Goal: Navigation & Orientation: Find specific page/section

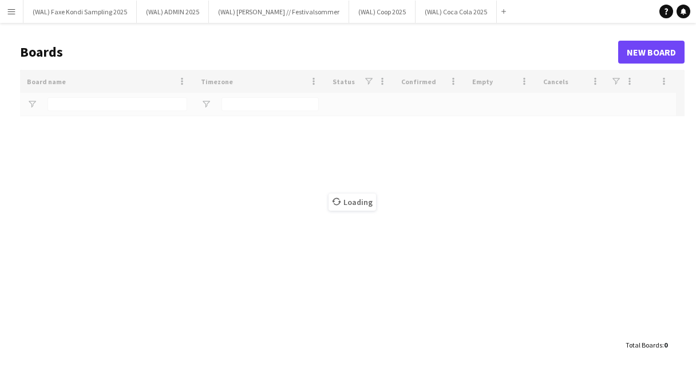
type input "****"
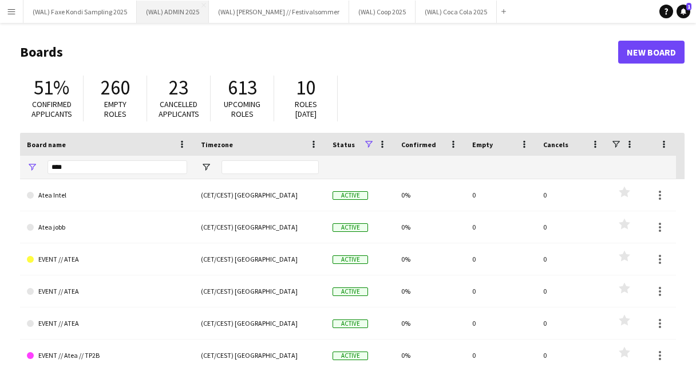
click at [179, 15] on button "(WAL) ADMIN 2025 Close" at bounding box center [173, 12] width 72 height 22
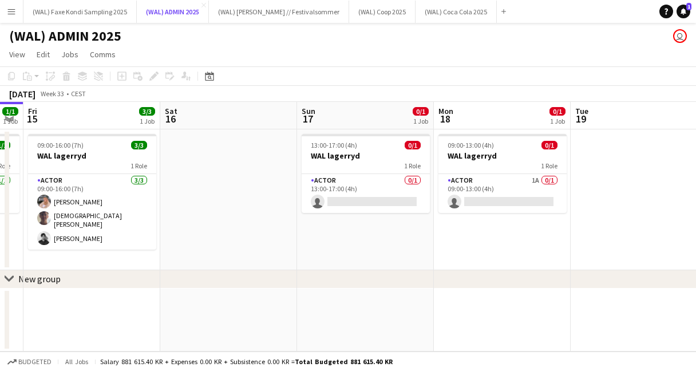
scroll to position [0, 551]
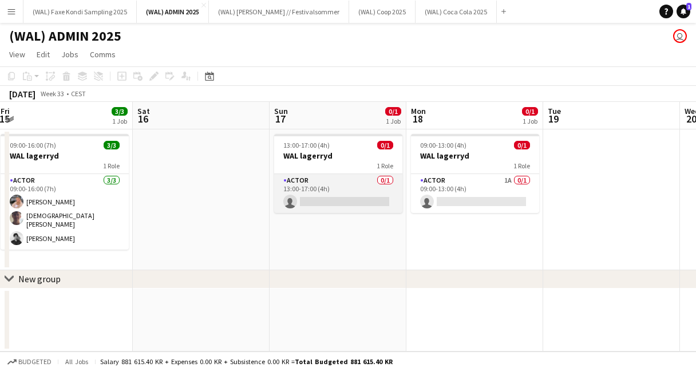
click at [349, 186] on app-card-role "Actor 0/1 13:00-17:00 (4h) single-neutral-actions" at bounding box center [338, 193] width 128 height 39
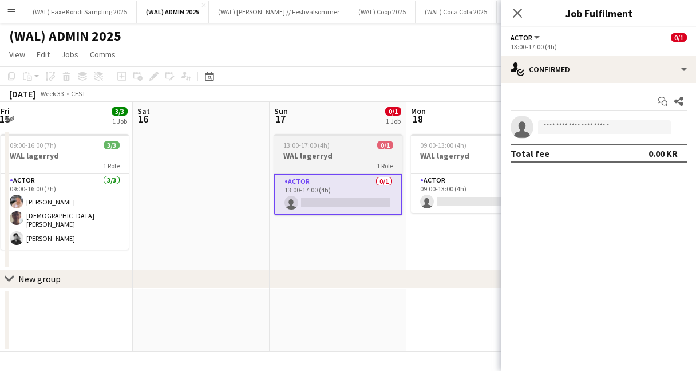
click at [338, 152] on h3 "WAL lagerryd" at bounding box center [338, 156] width 128 height 10
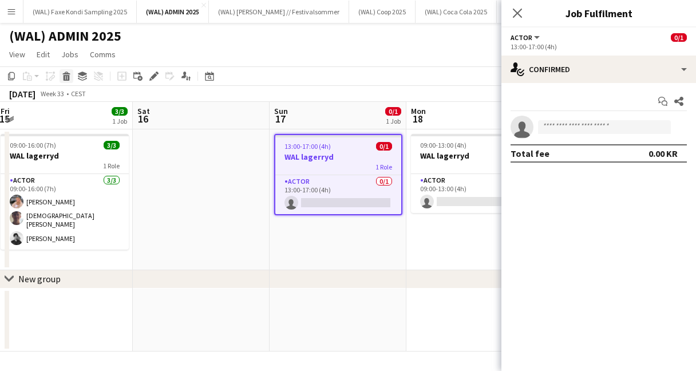
click at [68, 75] on icon at bounding box center [67, 78] width 6 height 6
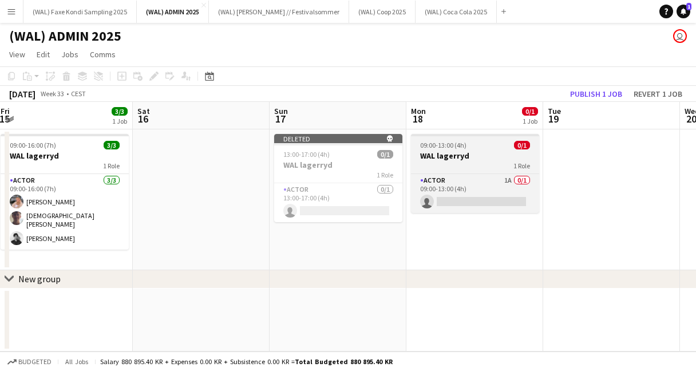
click at [437, 155] on h3 "WAL lagerryd" at bounding box center [475, 156] width 128 height 10
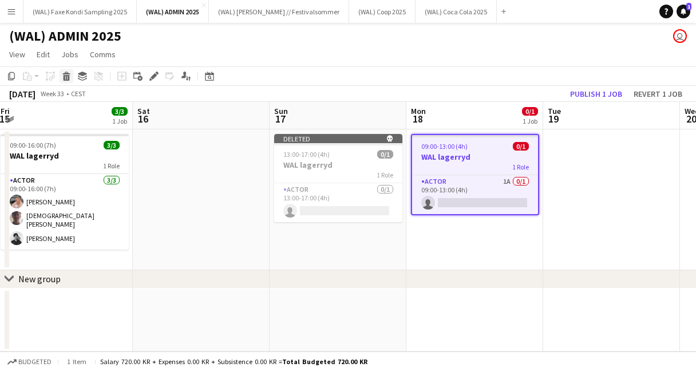
click at [68, 77] on icon at bounding box center [67, 78] width 6 height 6
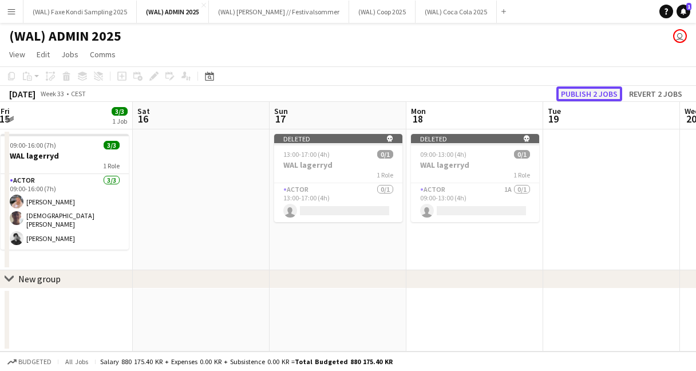
click at [573, 97] on button "Publish 2 jobs" at bounding box center [589, 93] width 66 height 15
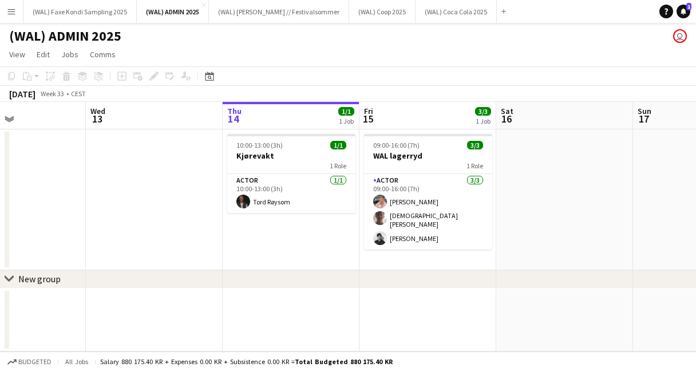
scroll to position [0, 324]
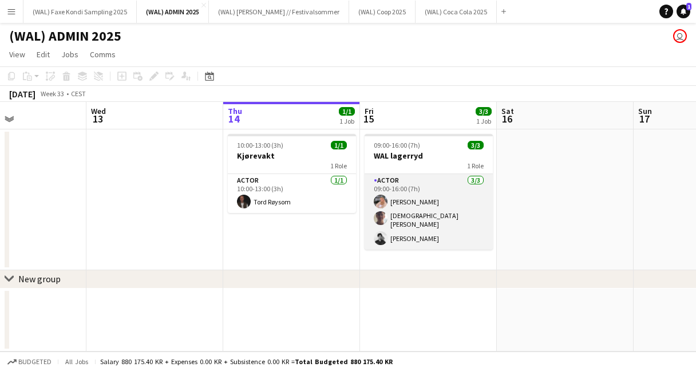
click at [432, 195] on app-card-role "Actor [DATE] 09:00-16:00 (7h) [PERSON_NAME] [PERSON_NAME]" at bounding box center [429, 212] width 128 height 76
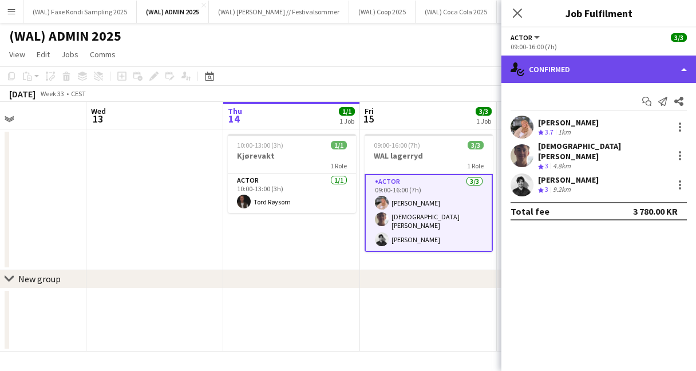
click at [574, 62] on div "single-neutral-actions-check-2 Confirmed" at bounding box center [598, 69] width 195 height 27
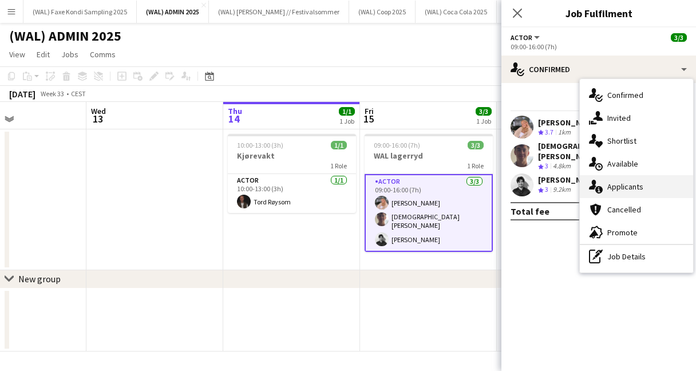
click at [609, 192] on div "single-neutral-actions-information Applicants" at bounding box center [636, 186] width 113 height 23
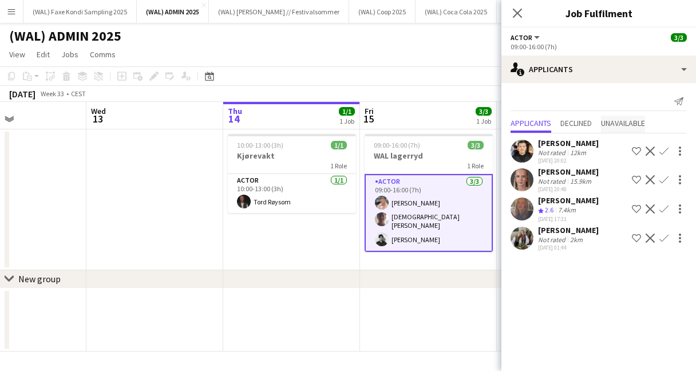
click at [619, 122] on span "Unavailable" at bounding box center [623, 123] width 44 height 8
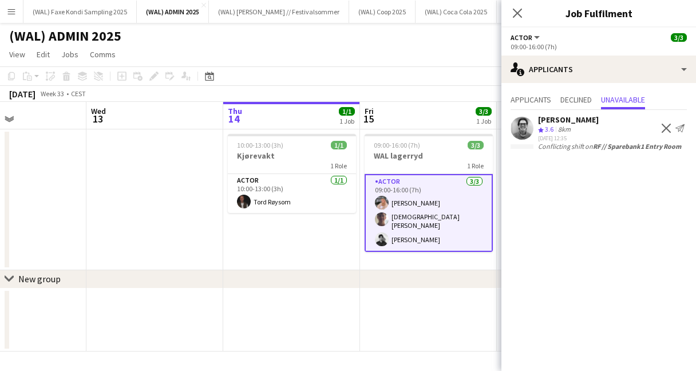
click at [527, 130] on app-user-avatar at bounding box center [522, 128] width 23 height 23
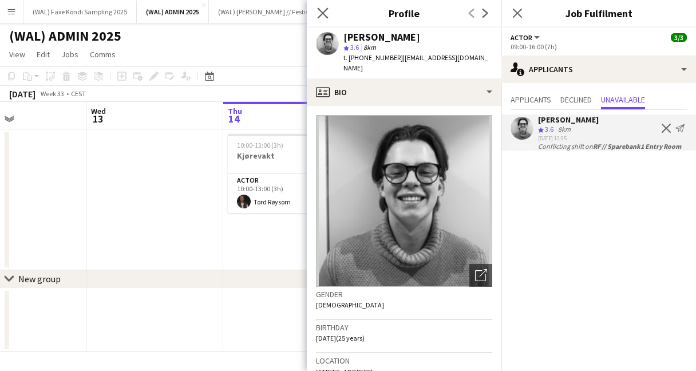
click at [328, 17] on app-icon "Close pop-in" at bounding box center [323, 13] width 17 height 17
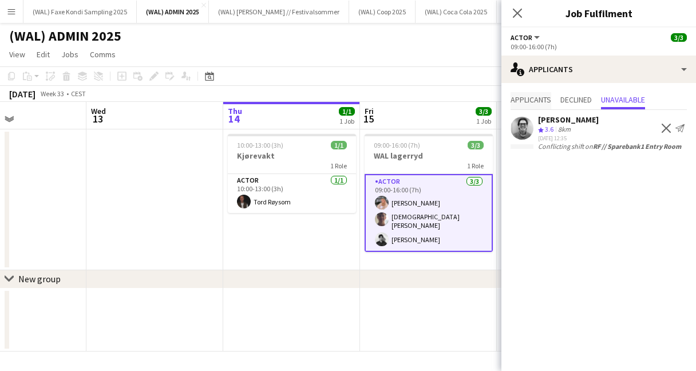
click at [537, 100] on span "Applicants" at bounding box center [531, 100] width 41 height 8
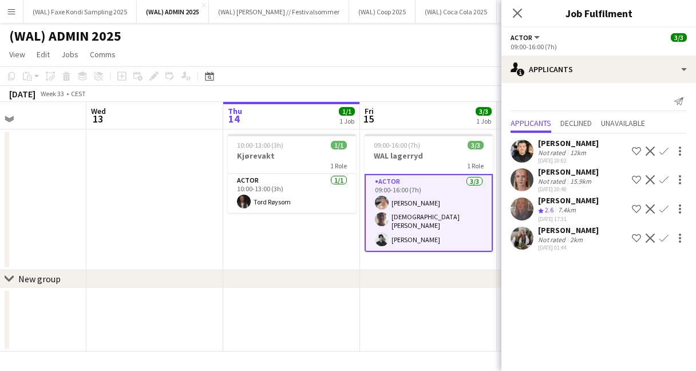
click at [525, 242] on app-user-avatar at bounding box center [522, 238] width 23 height 23
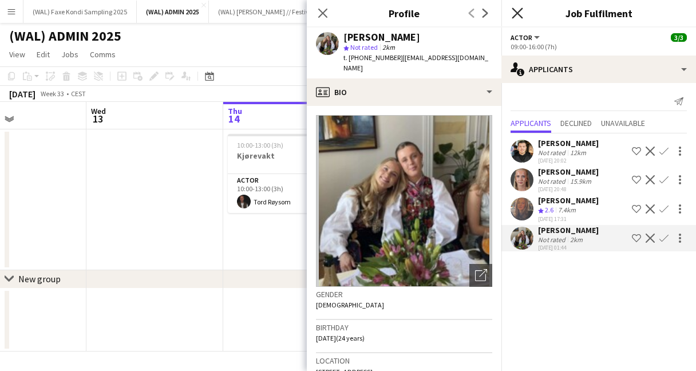
click at [515, 14] on icon at bounding box center [517, 12] width 11 height 11
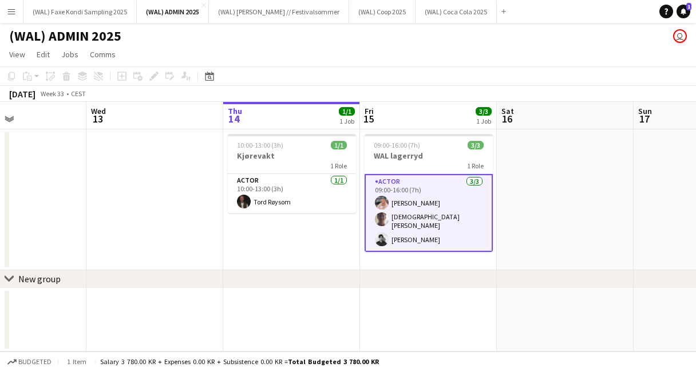
click at [442, 70] on app-toolbar "Copy Paste Paste Command V Paste with crew Command Shift V Paste linked Job [GE…" at bounding box center [348, 75] width 696 height 19
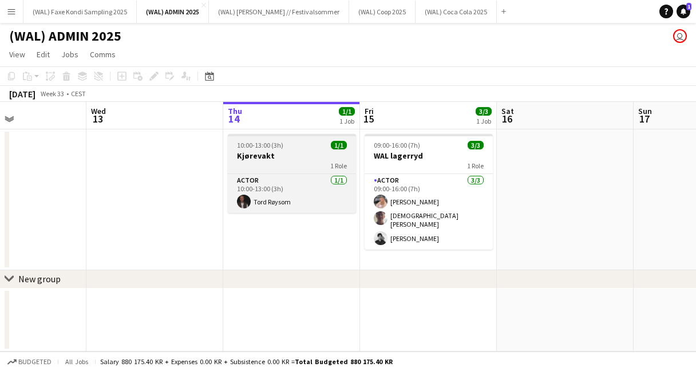
click at [317, 167] on div "1 Role" at bounding box center [292, 165] width 128 height 9
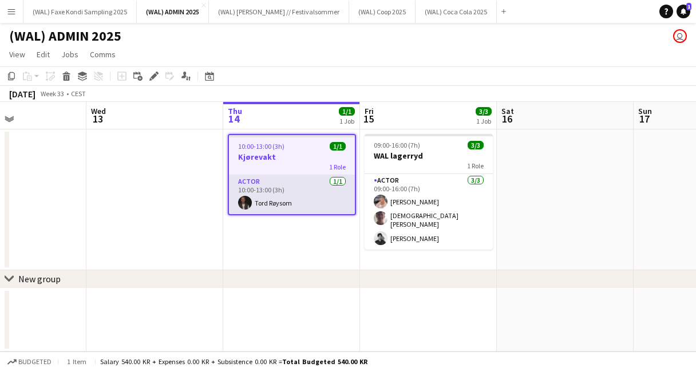
click at [279, 190] on app-card-role "Actor [DATE] 10:00-13:00 (3h) [PERSON_NAME]" at bounding box center [292, 194] width 126 height 39
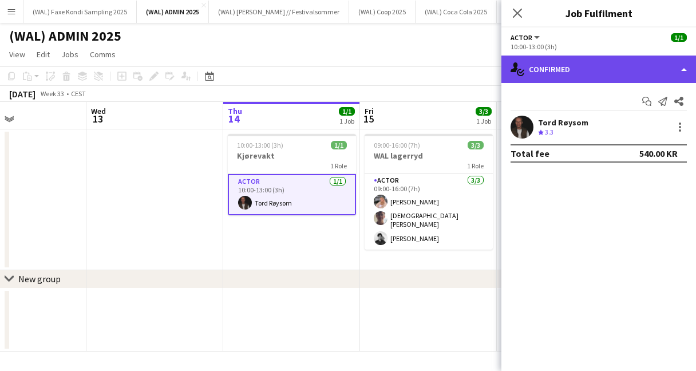
click at [523, 70] on icon at bounding box center [522, 72] width 6 height 4
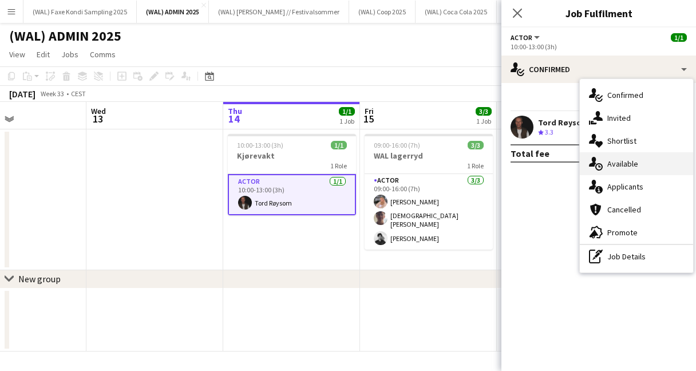
click at [589, 158] on icon "single-neutral-actions-upload" at bounding box center [596, 164] width 14 height 14
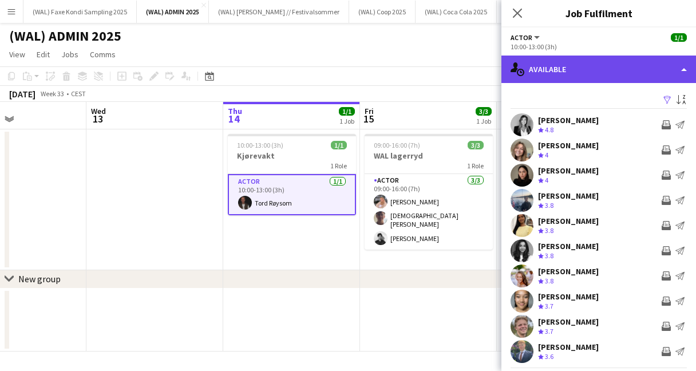
click at [568, 68] on div "single-neutral-actions-upload Available" at bounding box center [598, 69] width 195 height 27
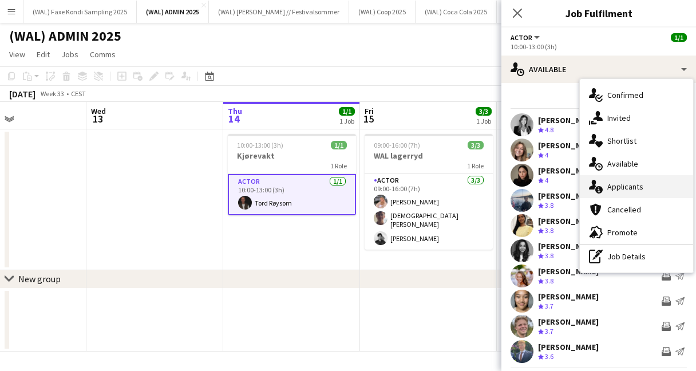
click at [619, 197] on div "single-neutral-actions-information Applicants" at bounding box center [636, 186] width 113 height 23
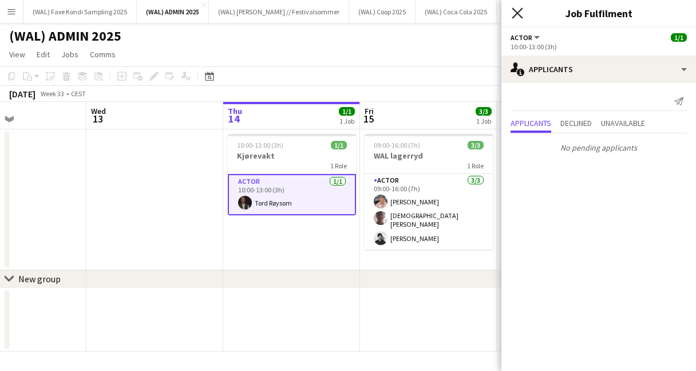
click at [519, 11] on icon at bounding box center [517, 12] width 11 height 11
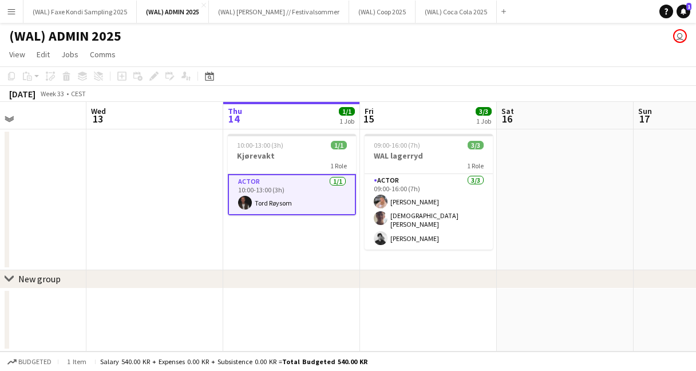
click at [438, 78] on app-toolbar "Copy Paste Paste Command V Paste with crew Command Shift V Paste linked Job [GE…" at bounding box center [348, 75] width 696 height 19
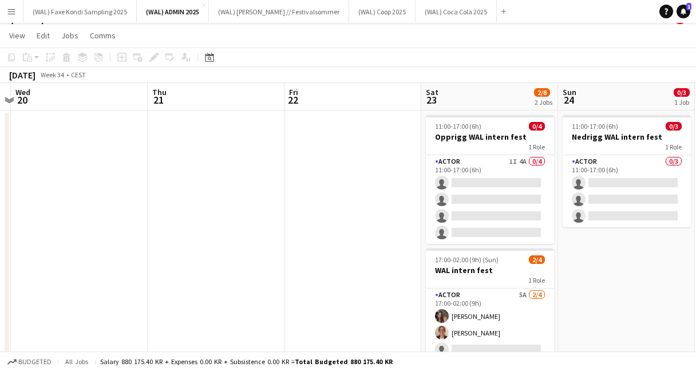
scroll to position [0, 0]
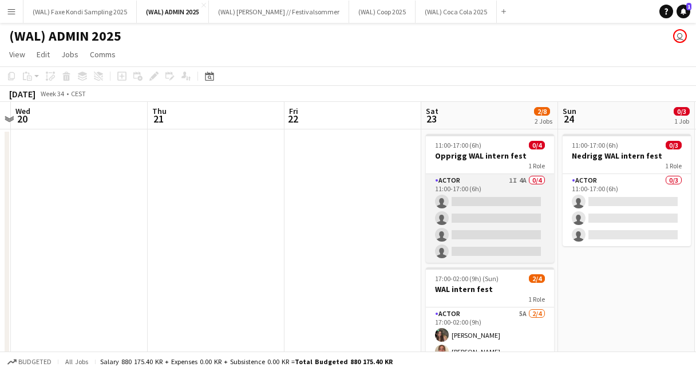
click at [513, 203] on app-card-role "Actor 1I 4A 0/4 11:00-17:00 (6h) single-neutral-actions single-neutral-actions …" at bounding box center [490, 218] width 128 height 89
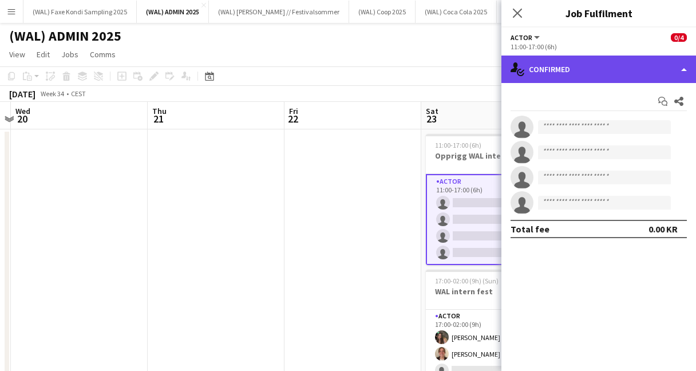
click at [630, 65] on div "single-neutral-actions-check-2 Confirmed" at bounding box center [598, 69] width 195 height 27
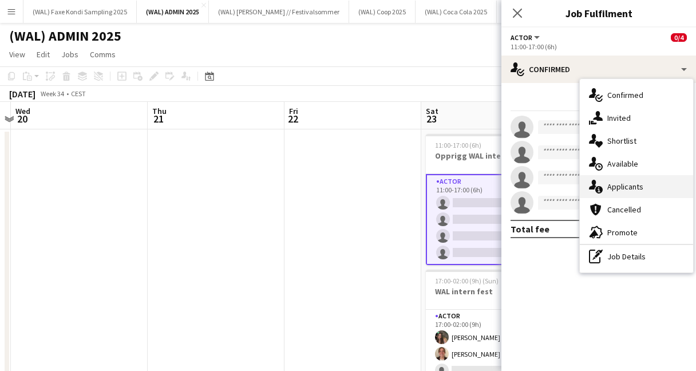
click at [652, 181] on div "single-neutral-actions-information Applicants" at bounding box center [636, 186] width 113 height 23
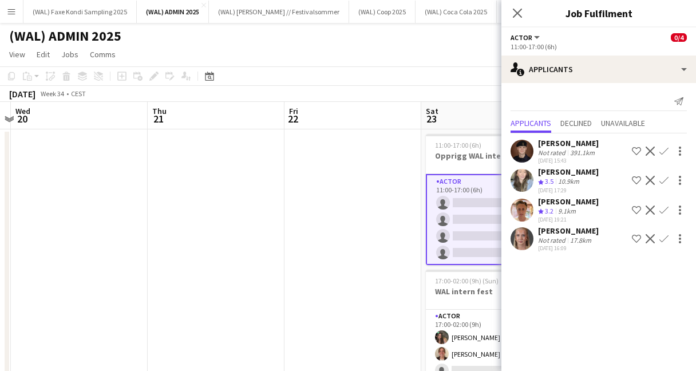
click at [523, 187] on app-user-avatar at bounding box center [522, 180] width 23 height 23
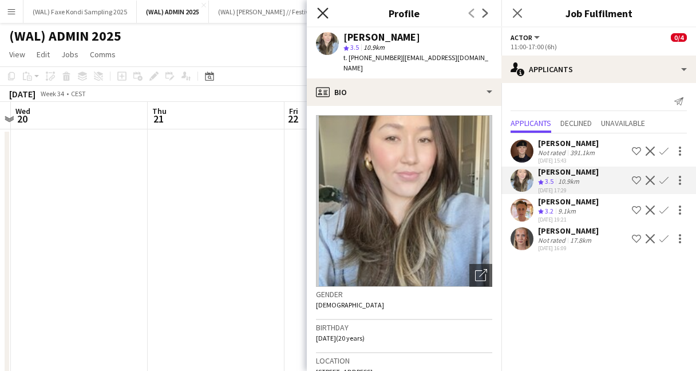
click at [326, 14] on icon "Close pop-in" at bounding box center [322, 12] width 11 height 11
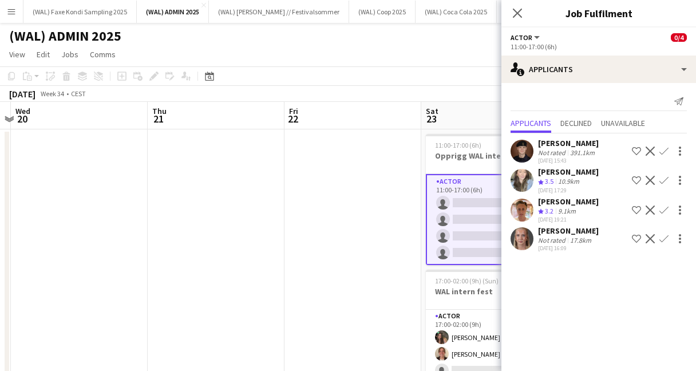
click at [523, 153] on app-user-avatar at bounding box center [522, 151] width 23 height 23
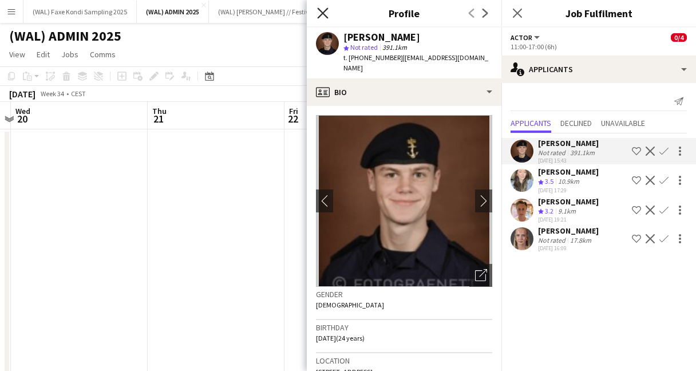
click at [324, 7] on icon "Close pop-in" at bounding box center [322, 12] width 11 height 11
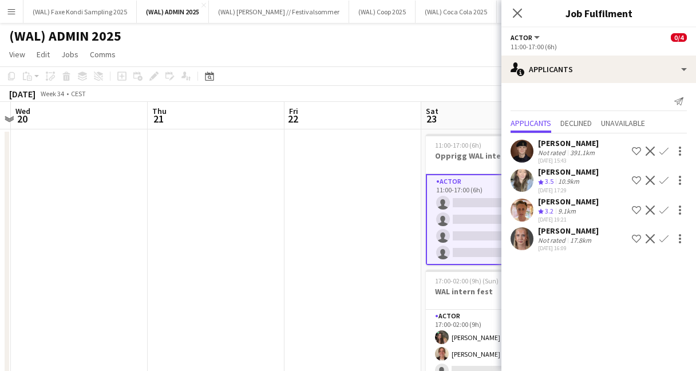
click at [525, 221] on app-user-avatar at bounding box center [522, 210] width 23 height 23
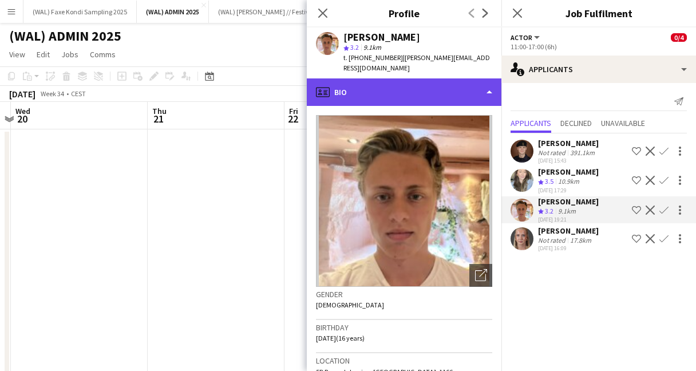
click at [394, 90] on div "profile Bio" at bounding box center [404, 91] width 195 height 27
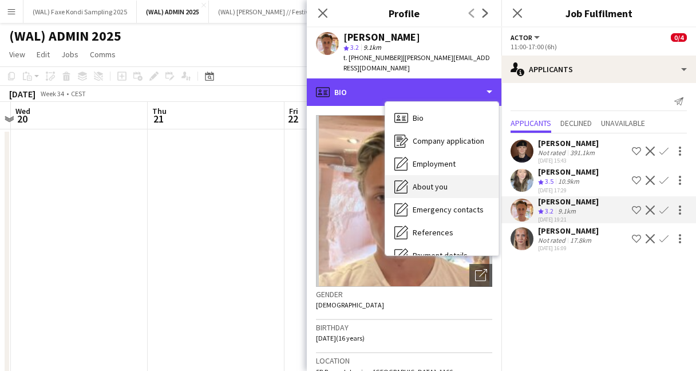
scroll to position [108, 0]
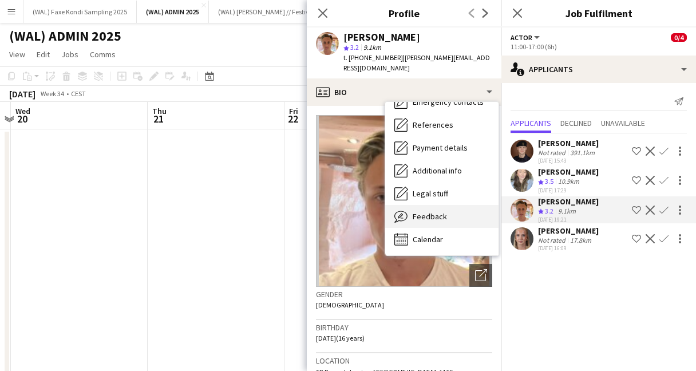
click at [432, 211] on span "Feedback" at bounding box center [430, 216] width 34 height 10
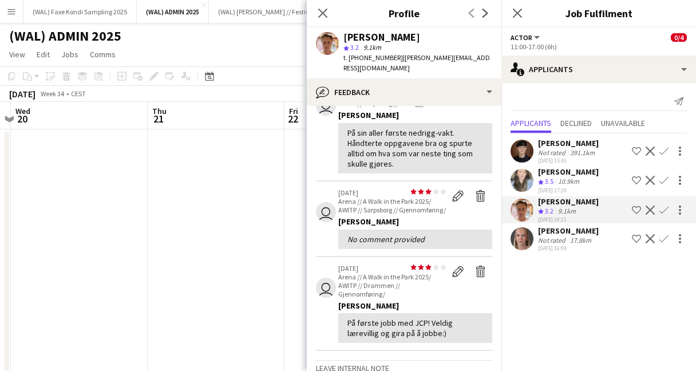
scroll to position [0, 0]
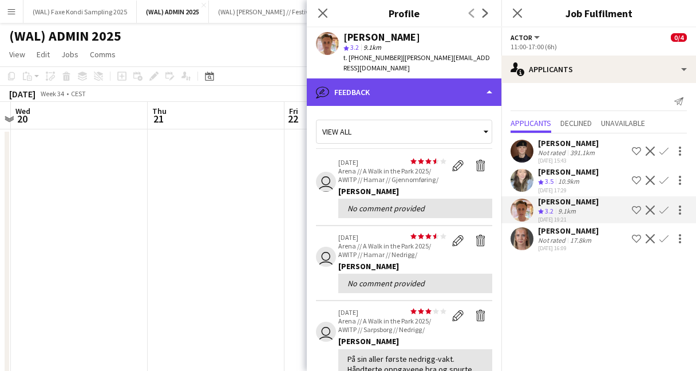
click at [358, 81] on div "bubble-pencil Feedback" at bounding box center [404, 91] width 195 height 27
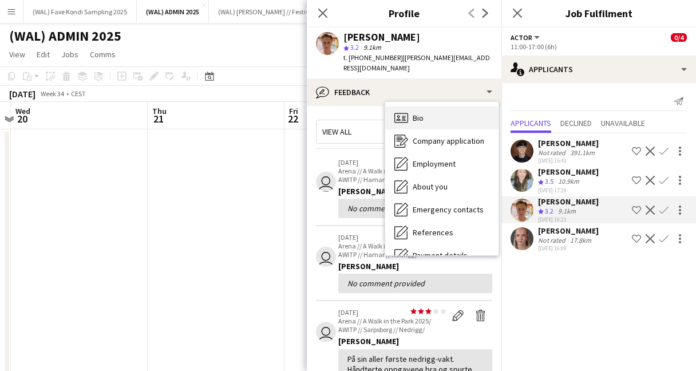
click at [418, 113] on div "Bio Bio" at bounding box center [441, 117] width 113 height 23
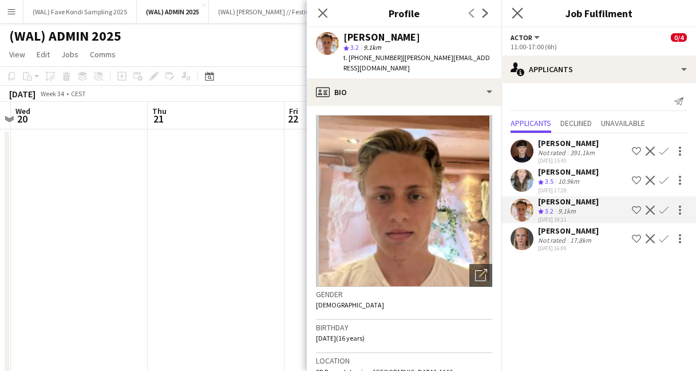
click at [517, 5] on app-icon "Close pop-in" at bounding box center [517, 13] width 17 height 17
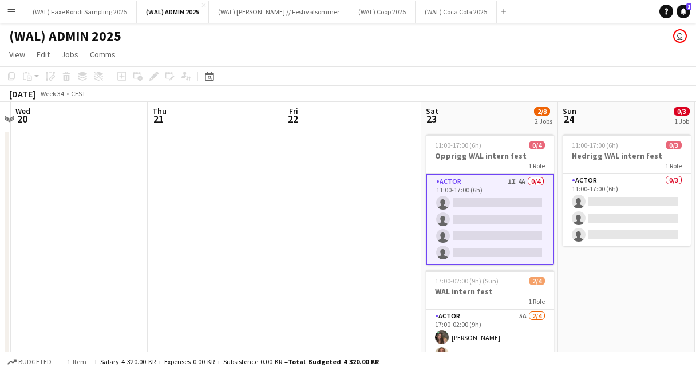
click at [412, 45] on app-page-menu "View Day view expanded Day view collapsed Month view Date picker Jump to [DATE]…" at bounding box center [348, 56] width 696 height 22
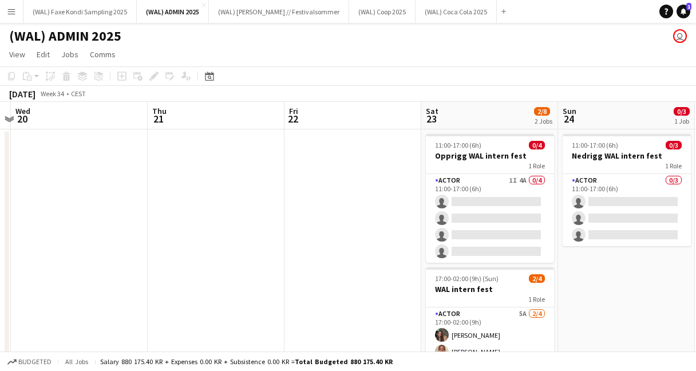
click at [13, 15] on app-icon "Menu" at bounding box center [11, 11] width 9 height 9
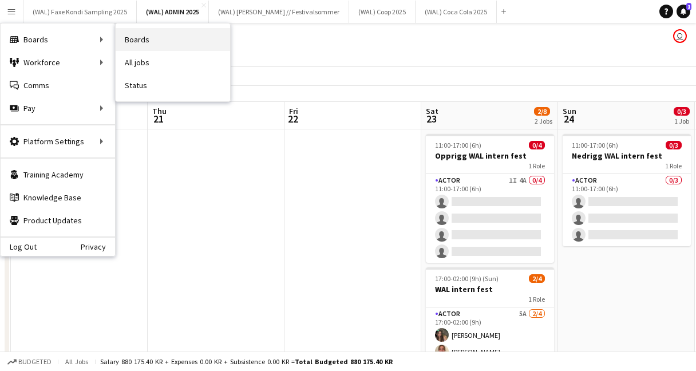
click at [127, 40] on link "Boards" at bounding box center [173, 39] width 114 height 23
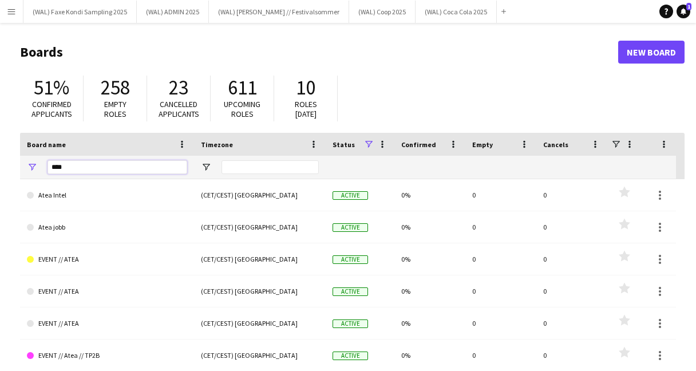
click at [81, 171] on input "****" at bounding box center [118, 167] width 140 height 14
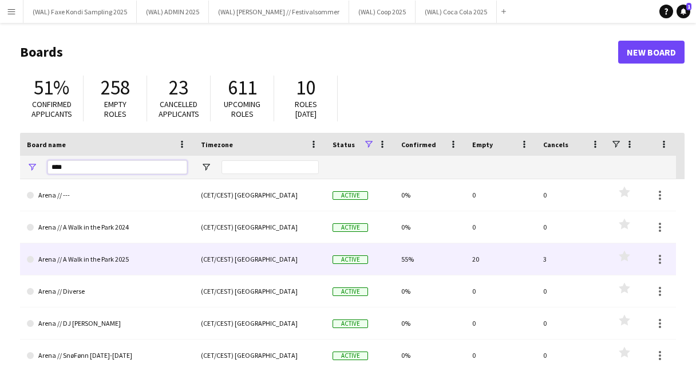
type input "****"
click at [125, 250] on link "Arena // A Walk in the Park 2025" at bounding box center [107, 259] width 160 height 32
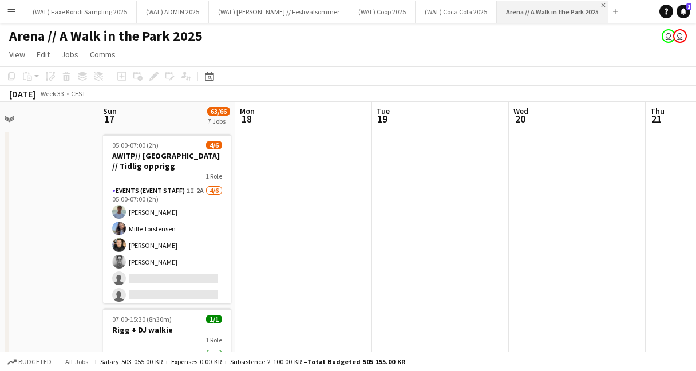
click at [601, 6] on app-icon "Close" at bounding box center [603, 5] width 5 height 5
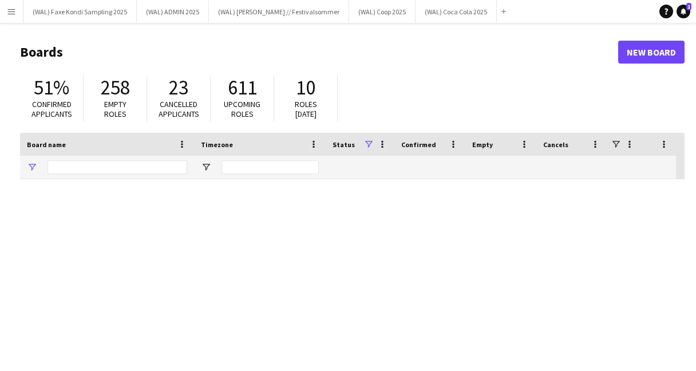
type input "****"
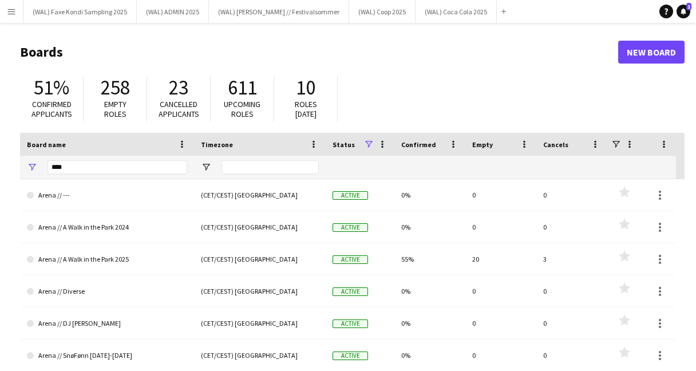
click at [418, 23] on main "Boards New Board 51% Confirmed applicants 258 Empty roles 23 Cancelled applican…" at bounding box center [348, 229] width 696 height 413
click at [424, 12] on button "(WAL) Coca Cola 2025 Close" at bounding box center [456, 12] width 81 height 22
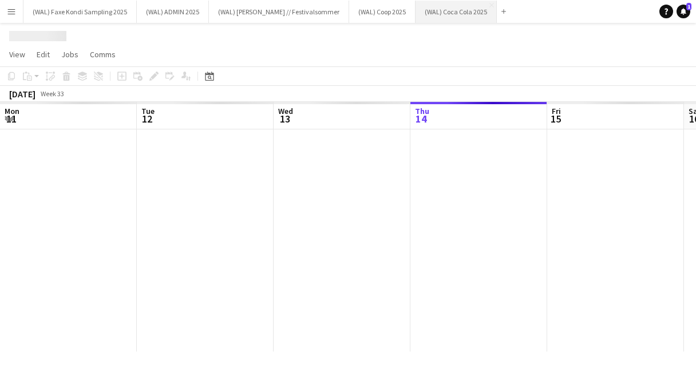
scroll to position [0, 274]
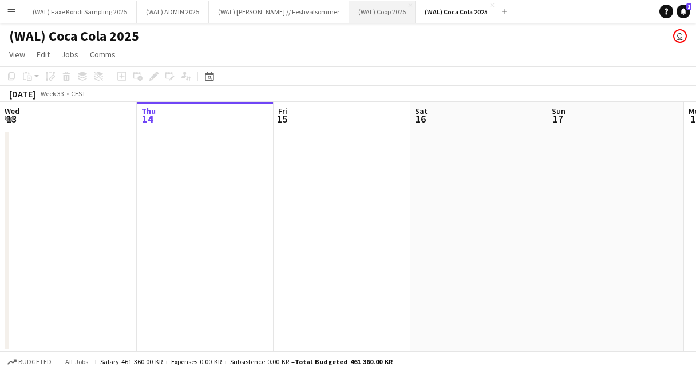
click at [353, 11] on button "(WAL) Coop 2025 Close" at bounding box center [382, 12] width 66 height 22
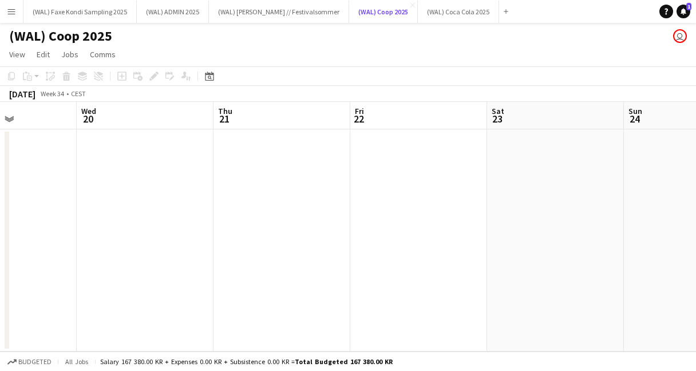
scroll to position [0, 339]
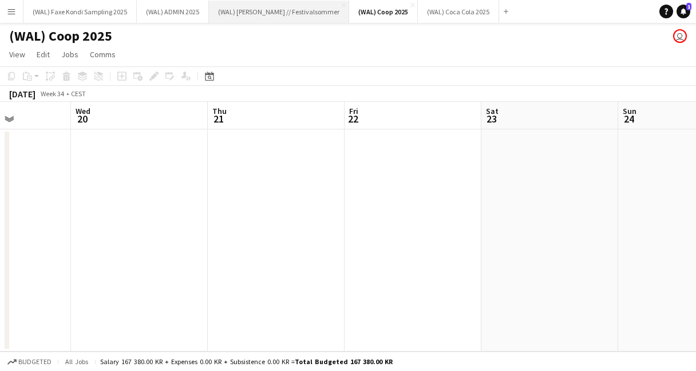
click at [288, 21] on button "(WAL) [PERSON_NAME] // Festivalsommer Close" at bounding box center [279, 12] width 140 height 22
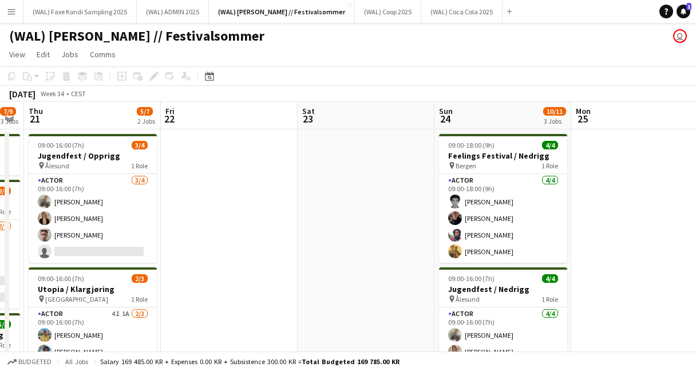
click at [9, 14] on app-icon "Menu" at bounding box center [11, 11] width 9 height 9
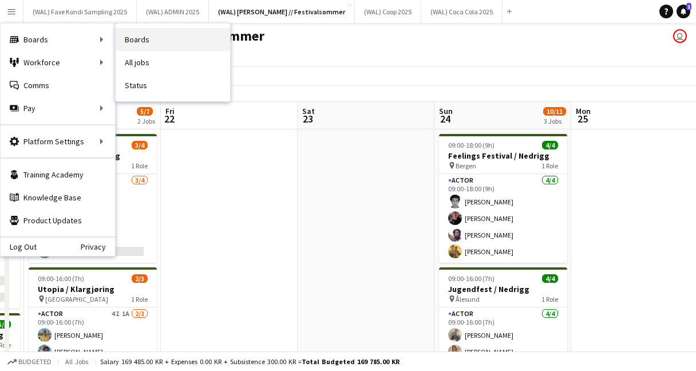
click at [148, 33] on link "Boards" at bounding box center [173, 39] width 114 height 23
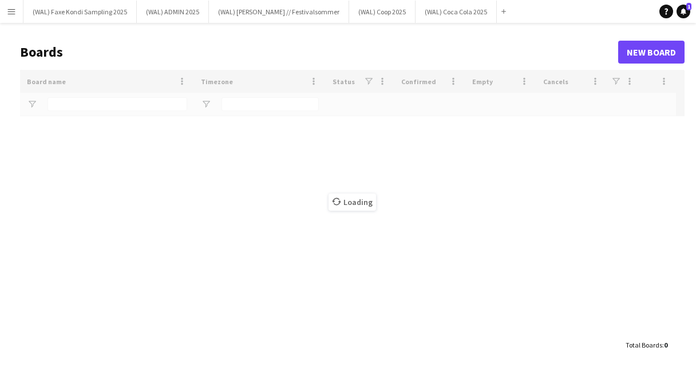
type input "****"
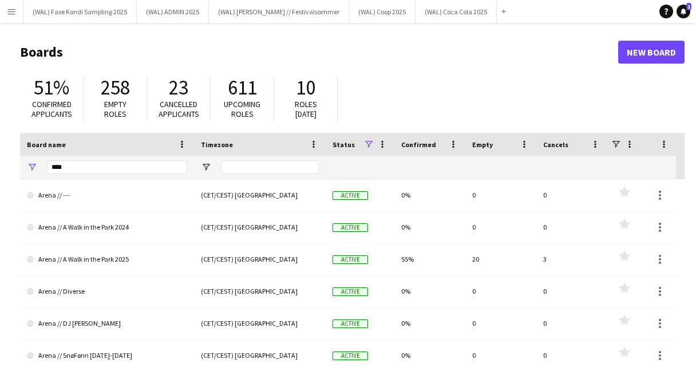
click at [10, 10] on app-icon "Menu" at bounding box center [11, 11] width 9 height 9
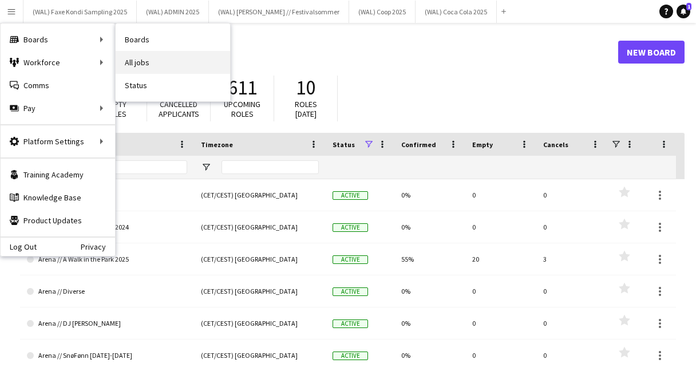
click at [140, 62] on link "All jobs" at bounding box center [173, 62] width 114 height 23
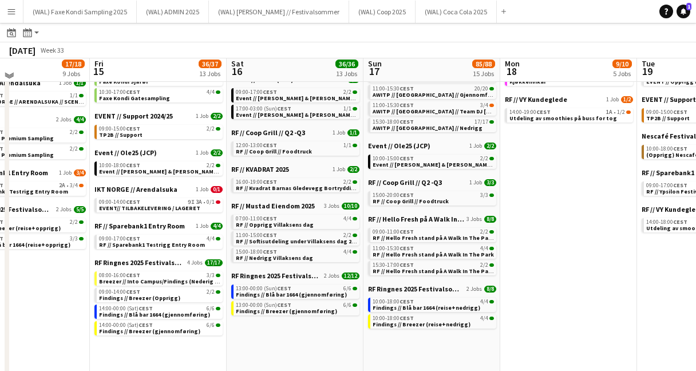
scroll to position [163, 0]
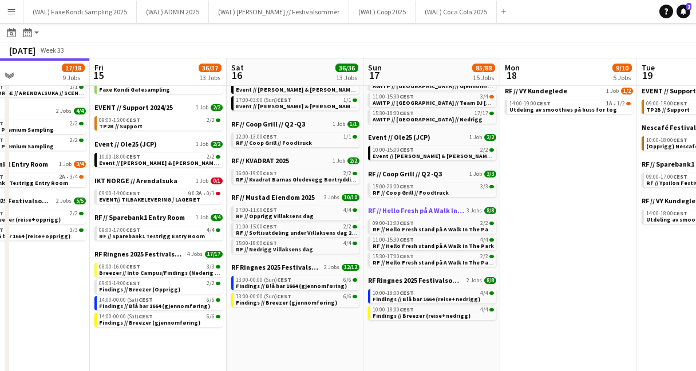
click at [418, 209] on span "RF // Hello Fresh på A Walk In The Park" at bounding box center [416, 210] width 96 height 9
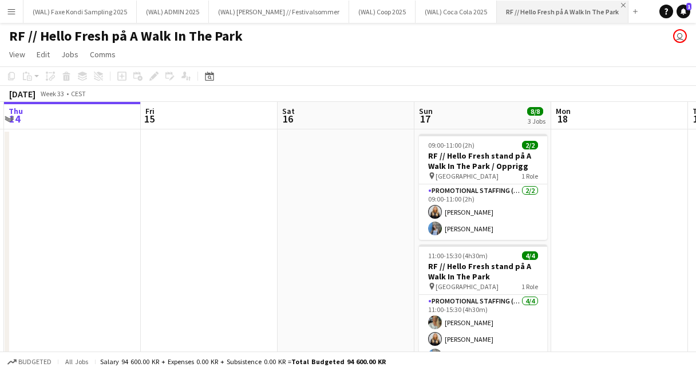
click at [621, 6] on app-icon "Close" at bounding box center [623, 5] width 5 height 5
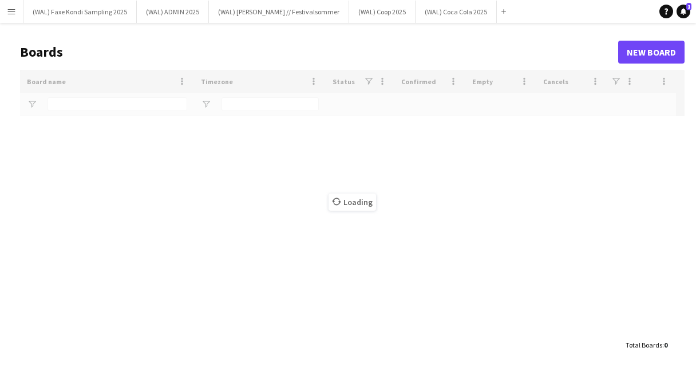
type input "****"
